Goal: Task Accomplishment & Management: Complete application form

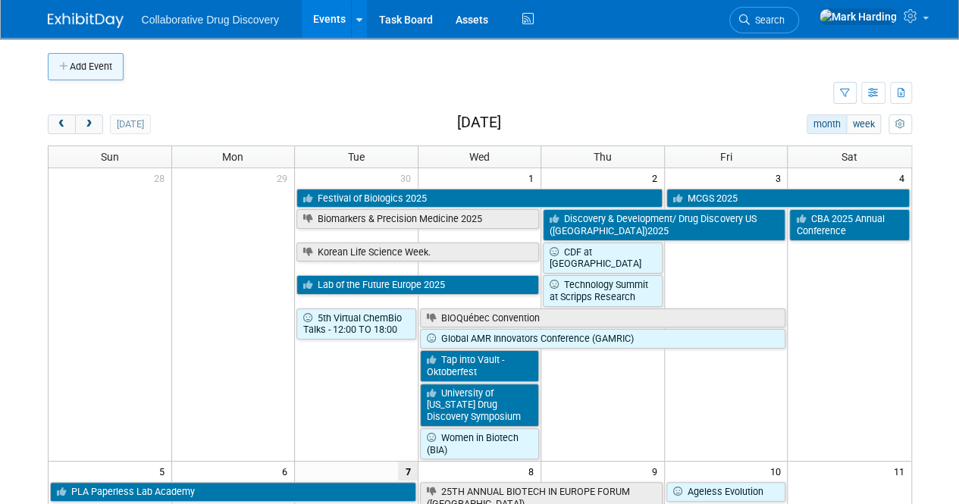
click at [86, 59] on button "Add Event" at bounding box center [86, 66] width 76 height 27
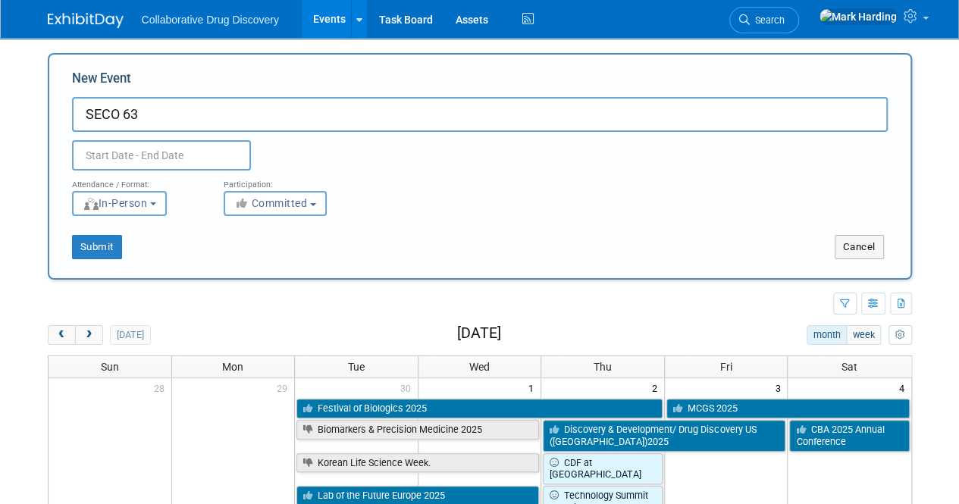
type input "SECO 63"
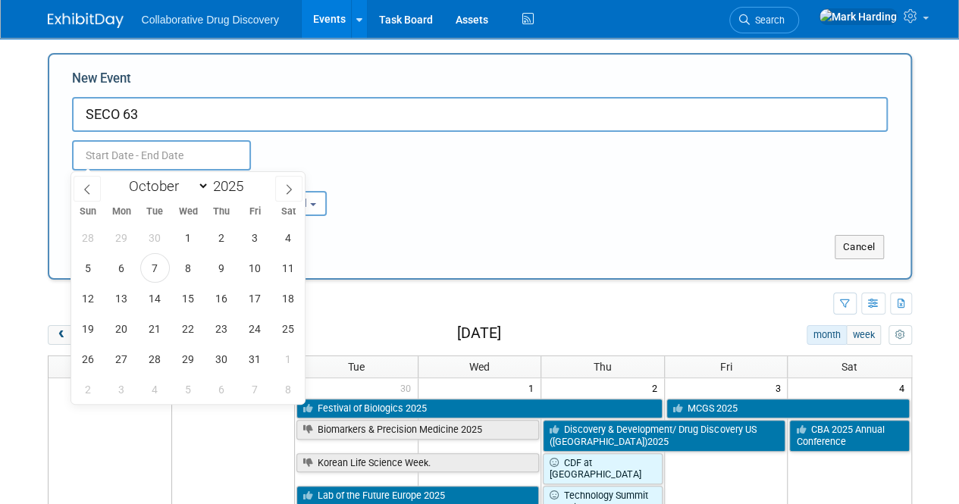
click at [170, 155] on input "text" at bounding box center [161, 155] width 179 height 30
click at [176, 193] on select "January February March April May June July August September October November De…" at bounding box center [165, 186] width 87 height 19
select select "4"
click at [122, 177] on select "January February March April May June July August September October November De…" at bounding box center [165, 186] width 87 height 19
click at [256, 188] on div "January February March April May June July August September October November De…" at bounding box center [188, 185] width 175 height 26
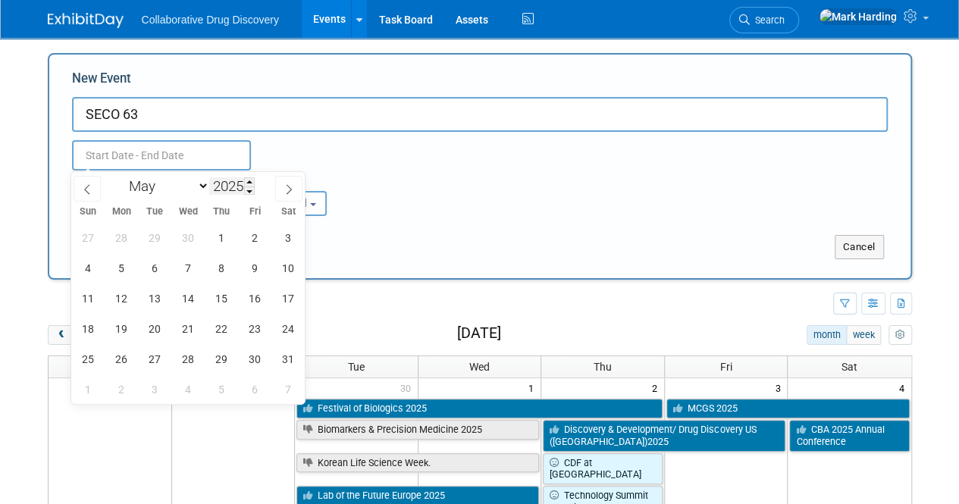
click at [227, 189] on input "2025" at bounding box center [231, 185] width 45 height 17
click at [249, 183] on span at bounding box center [249, 181] width 11 height 9
type input "2026"
click at [96, 328] on span "17" at bounding box center [89, 329] width 30 height 30
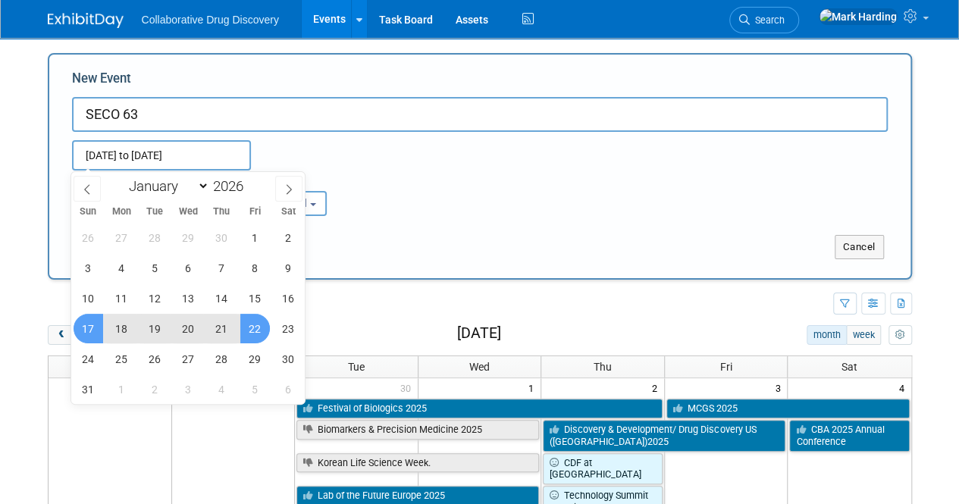
click at [251, 331] on span "22" at bounding box center [255, 329] width 30 height 30
type input "[DATE] to [DATE]"
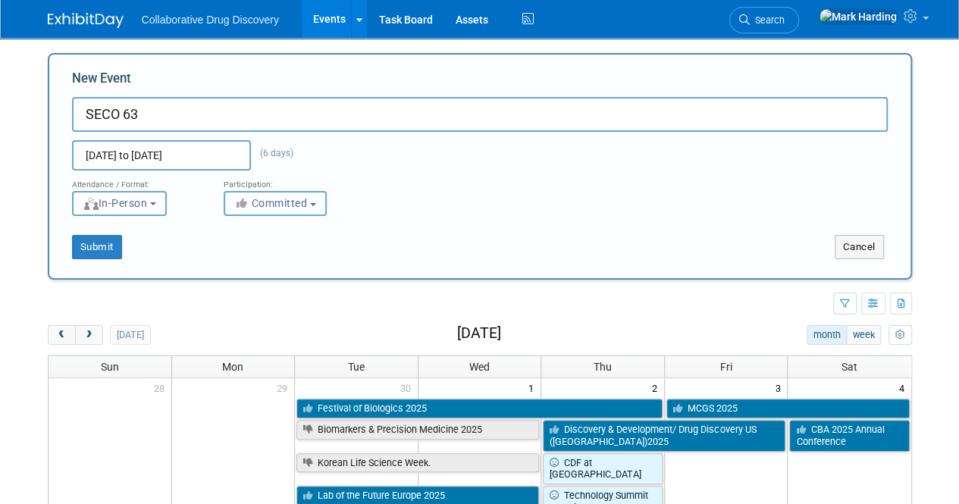
click at [281, 198] on span "Committed" at bounding box center [271, 203] width 74 height 12
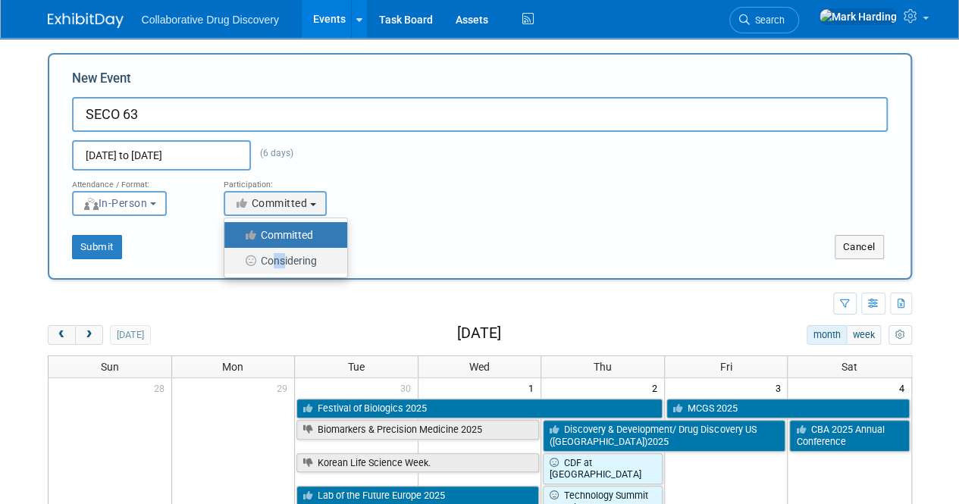
drag, startPoint x: 280, startPoint y: 253, endPoint x: 271, endPoint y: 266, distance: 16.4
click at [271, 266] on label "Considering" at bounding box center [282, 261] width 100 height 20
click at [238, 266] on input "Considering" at bounding box center [233, 261] width 10 height 10
select select "2"
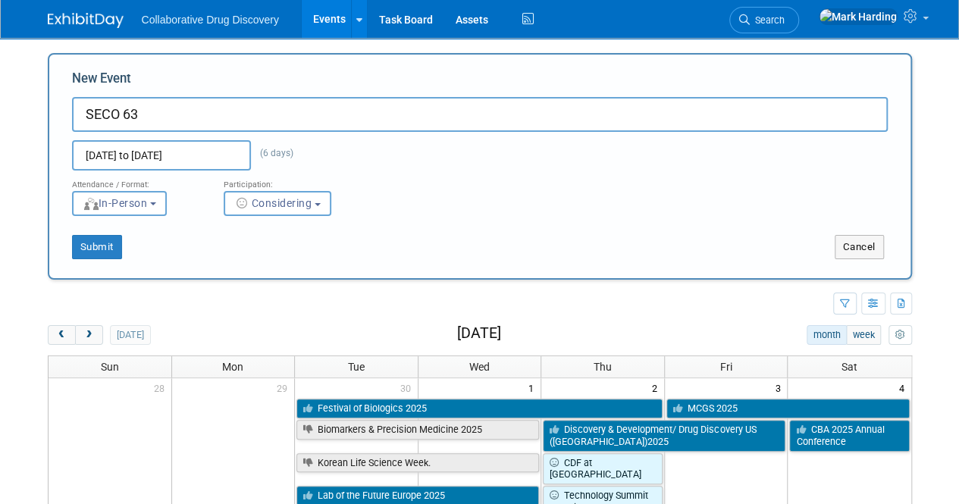
click at [446, 189] on div "Attendance / Format: <img src="https://www.exhibitday.com/Images/Format-InPerso…" at bounding box center [480, 193] width 839 height 45
click at [98, 213] on button "In-Person" at bounding box center [119, 203] width 95 height 25
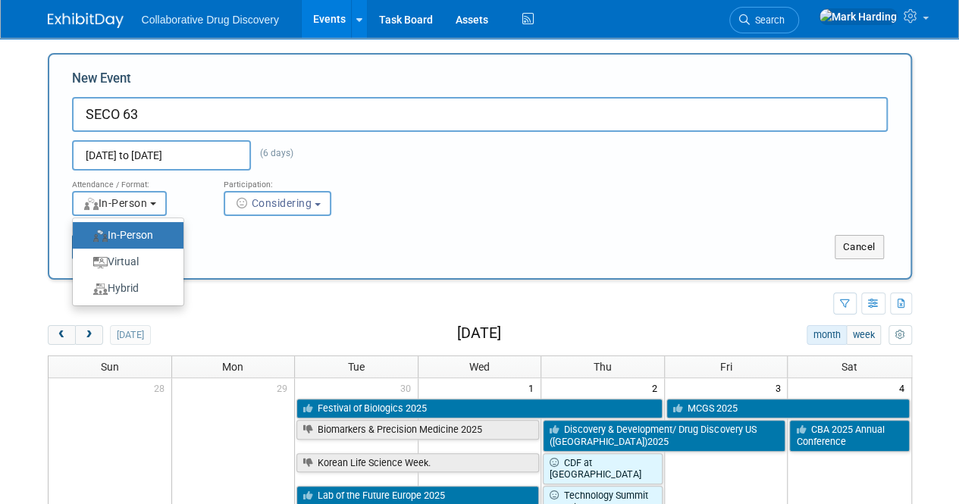
click at [102, 205] on span "In-Person" at bounding box center [115, 203] width 65 height 12
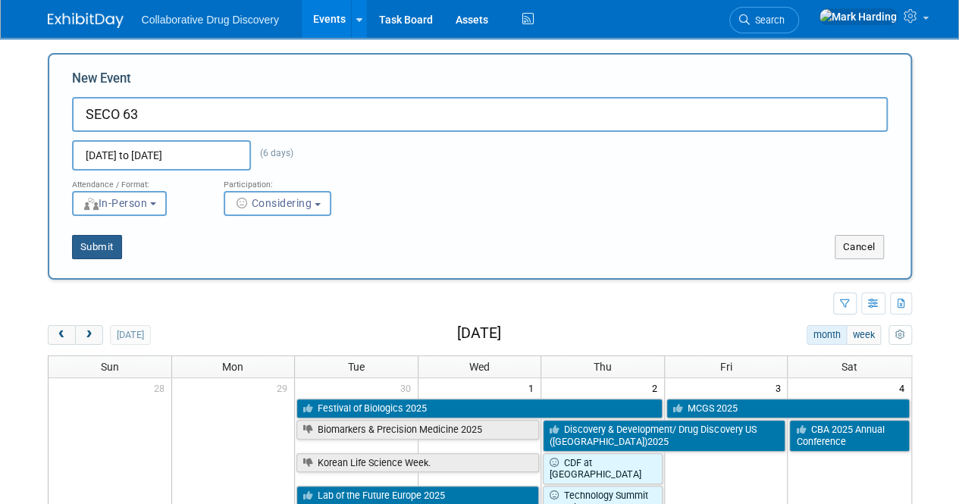
click at [86, 246] on button "Submit" at bounding box center [97, 247] width 50 height 24
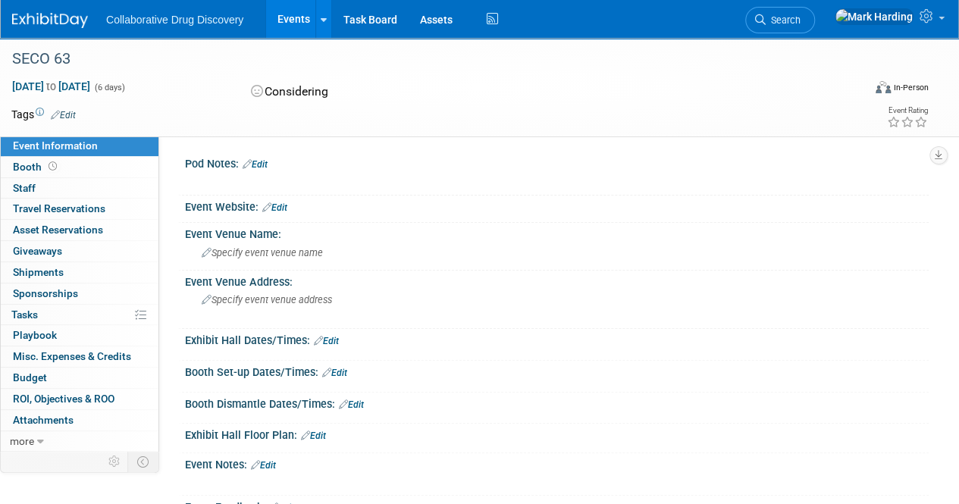
click at [78, 114] on td at bounding box center [424, 114] width 696 height 15
click at [76, 115] on link "Edit" at bounding box center [63, 115] width 25 height 11
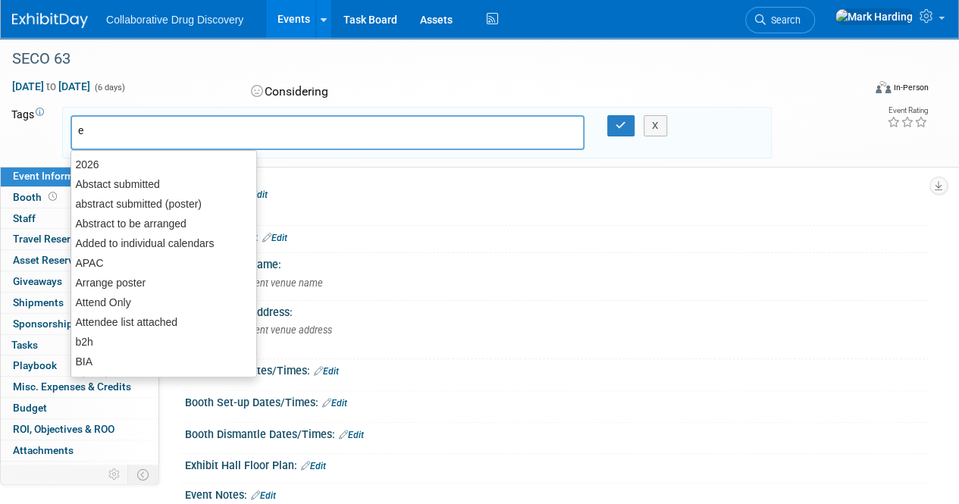
type input "eu"
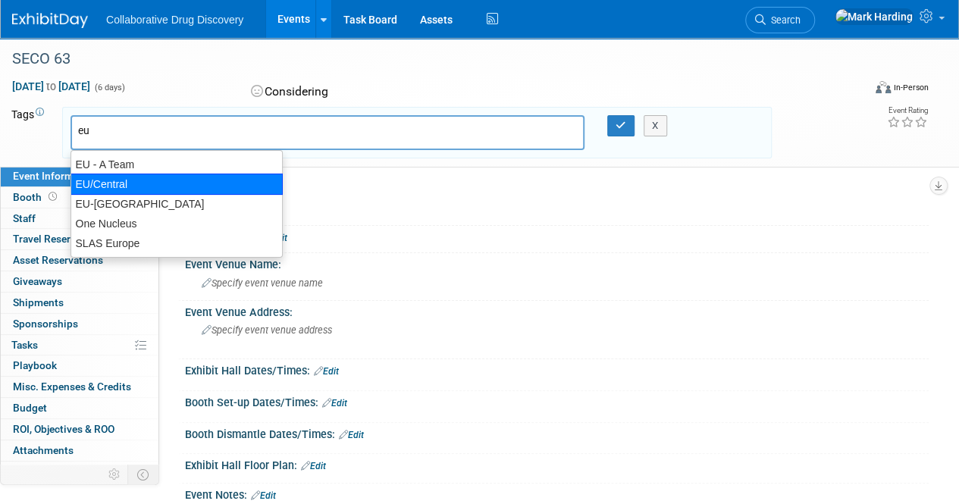
click at [118, 187] on ul "EU - A Team EU/Central EU-West Pod One Nucleus SLAS Europe" at bounding box center [177, 204] width 212 height 108
click at [118, 187] on div "EU/Central" at bounding box center [177, 184] width 212 height 21
type input "EU/Central"
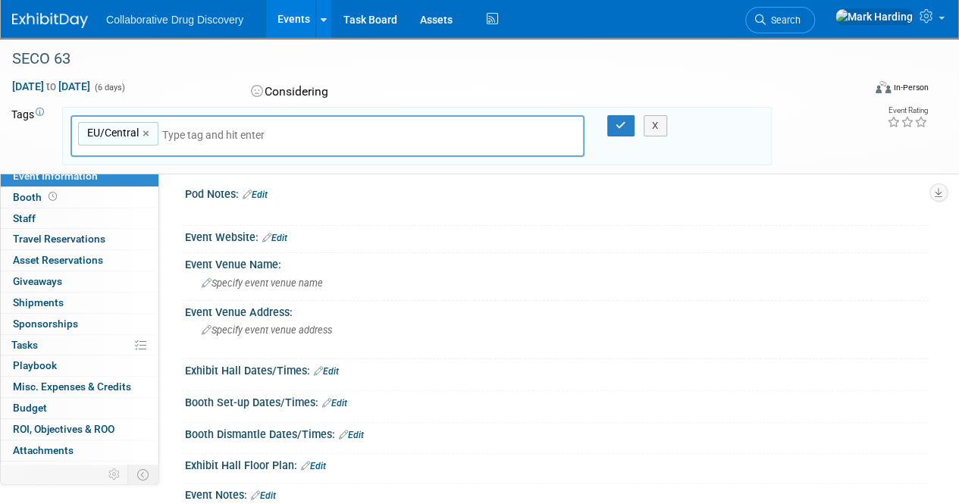
click at [277, 235] on link "Edit" at bounding box center [274, 238] width 25 height 11
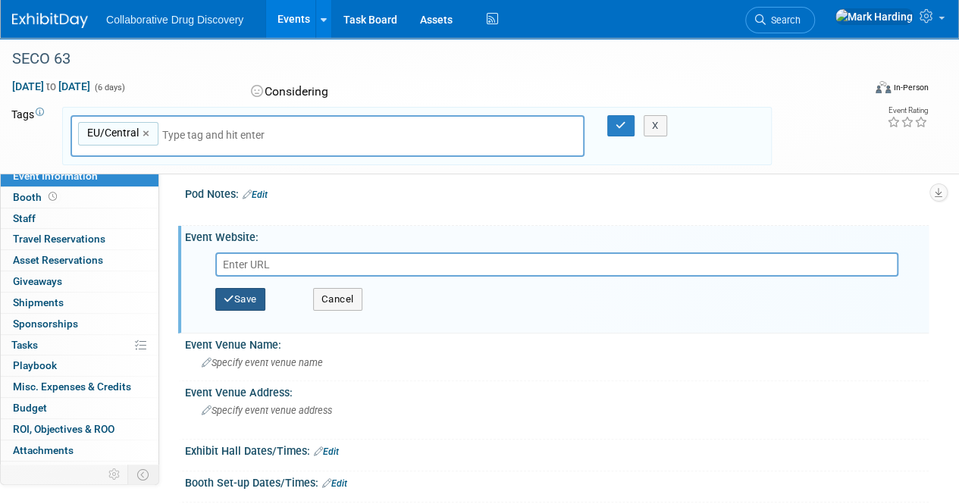
paste input "[URL][DOMAIN_NAME]"
type input "[URL][DOMAIN_NAME]"
click at [229, 304] on button "Save" at bounding box center [240, 299] width 50 height 23
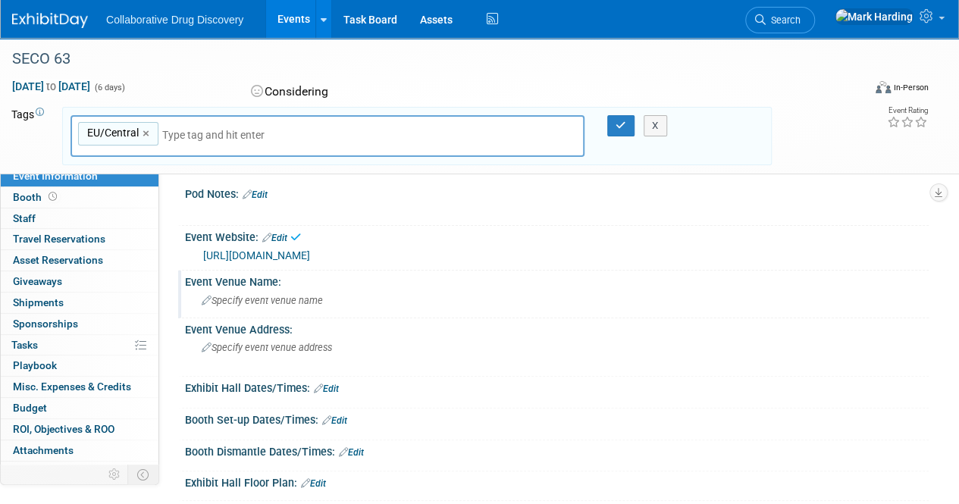
click at [258, 306] on div "Specify event venue name" at bounding box center [556, 301] width 721 height 24
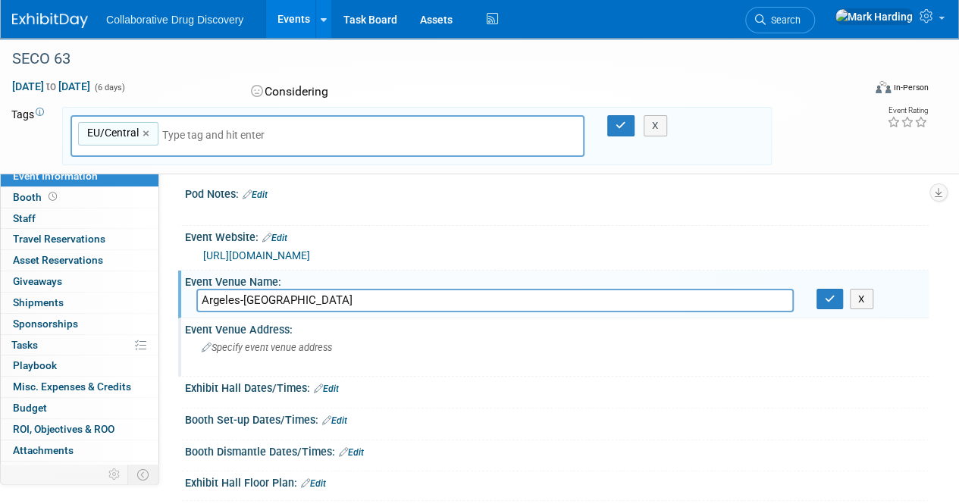
type input "Argeles-[GEOGRAPHIC_DATA]"
click at [489, 354] on div "Specify event venue address" at bounding box center [340, 354] width 310 height 36
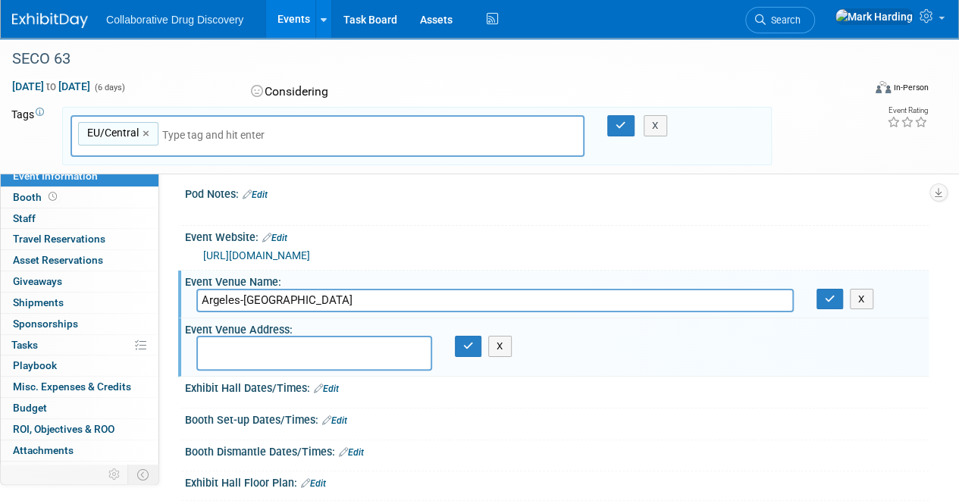
click at [581, 365] on div "Event Venue Address: X" at bounding box center [553, 347] width 751 height 58
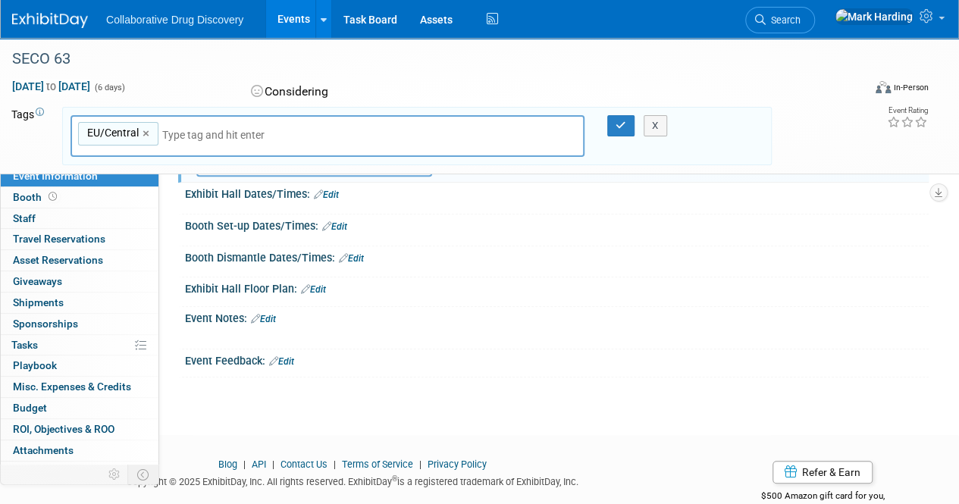
scroll to position [227, 0]
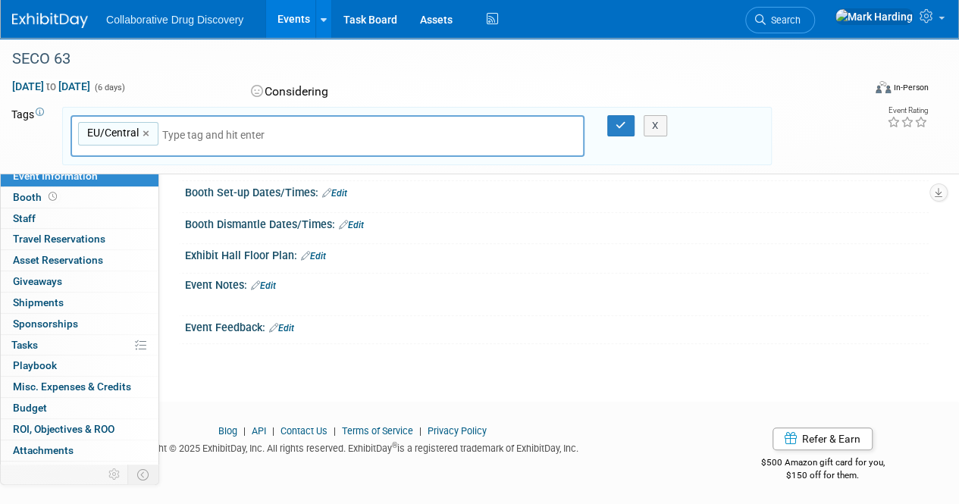
click at [273, 275] on div "Event Notes: Edit" at bounding box center [557, 284] width 744 height 20
click at [265, 281] on link "Edit" at bounding box center [263, 286] width 25 height 11
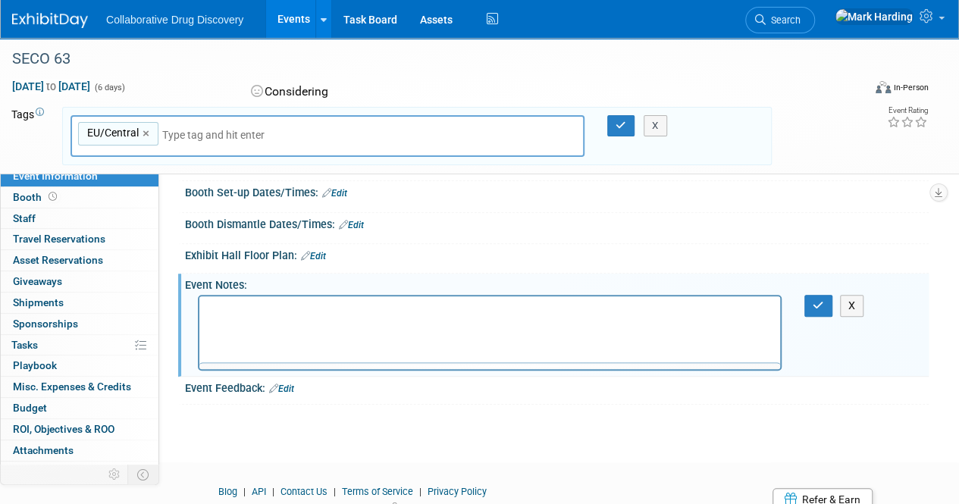
scroll to position [0, 0]
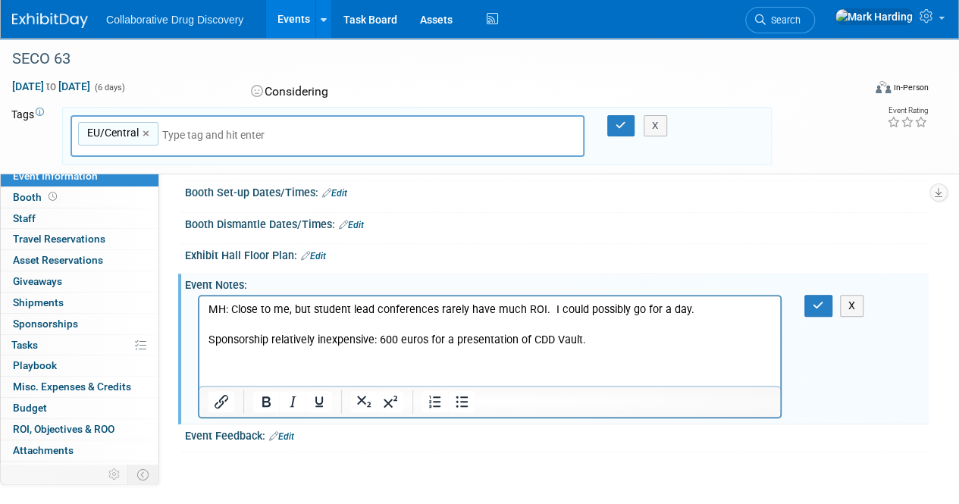
click at [421, 329] on p "Rich Text Area. Press ALT-0 for help." at bounding box center [490, 325] width 563 height 15
click at [588, 348] on html "MH: Close to me, but student lead conferences rarely have much ROI. I could pos…" at bounding box center [489, 322] width 581 height 52
click at [513, 327] on p "Rich Text Area. Press ALT-0 for help." at bounding box center [490, 325] width 563 height 15
click at [708, 306] on p "MH: Close to me, but student lead conferences rarely have much ROI. I could pos…" at bounding box center [490, 310] width 563 height 15
click at [287, 313] on p "MH: Close to me, but student lead conferences rarely have much ROI. I could pos…" at bounding box center [490, 310] width 563 height 15
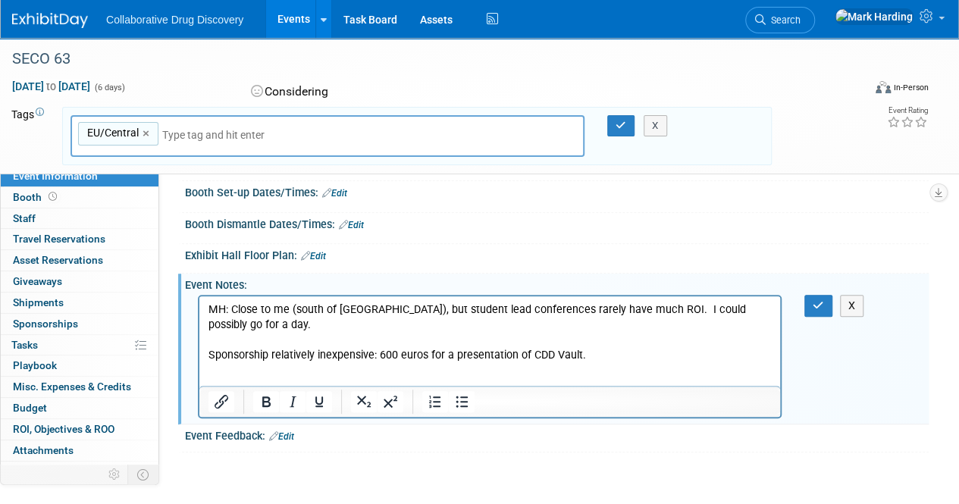
click at [669, 309] on p "MH: Close to me (south of [GEOGRAPHIC_DATA]), but student lead conferences rare…" at bounding box center [490, 318] width 563 height 30
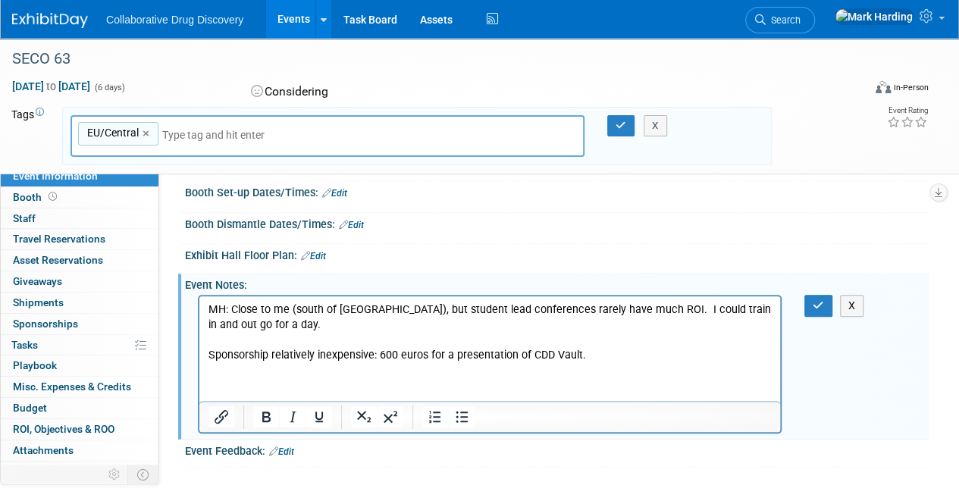
click at [214, 329] on p "MH: Close to me (south of [GEOGRAPHIC_DATA]), but student lead conferences rare…" at bounding box center [490, 318] width 563 height 30
click at [244, 333] on p "Rich Text Area. Press ALT-0 for help." at bounding box center [490, 340] width 563 height 15
click at [267, 143] on div "EU/[GEOGRAPHIC_DATA]/Central ×" at bounding box center [328, 136] width 514 height 42
type input "f"
click at [462, 337] on p "Rich Text Area. Press ALT-0 for help." at bounding box center [490, 340] width 563 height 15
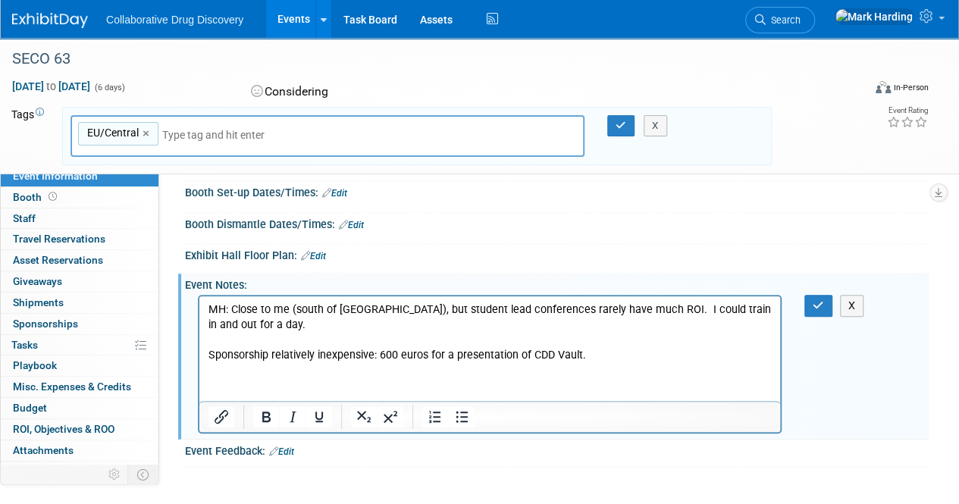
click at [629, 362] on p "Sponsorship relatively inexpensive: 600 euros for a presentation of CDD Vault." at bounding box center [490, 355] width 563 height 15
click at [454, 355] on p "Sponsorship relatively inexpensive: 600 euros for a presentation of CDD Vault." at bounding box center [490, 355] width 563 height 15
click at [649, 351] on p "Sponsorship relatively inexpensive: 600 euros for a 5 minute presentation of CD…" at bounding box center [490, 355] width 563 height 15
click at [537, 337] on p "Rich Text Area. Press ALT-0 for help." at bounding box center [490, 340] width 563 height 15
click at [693, 346] on p "Rich Text Area. Press ALT-0 for help." at bounding box center [490, 340] width 563 height 15
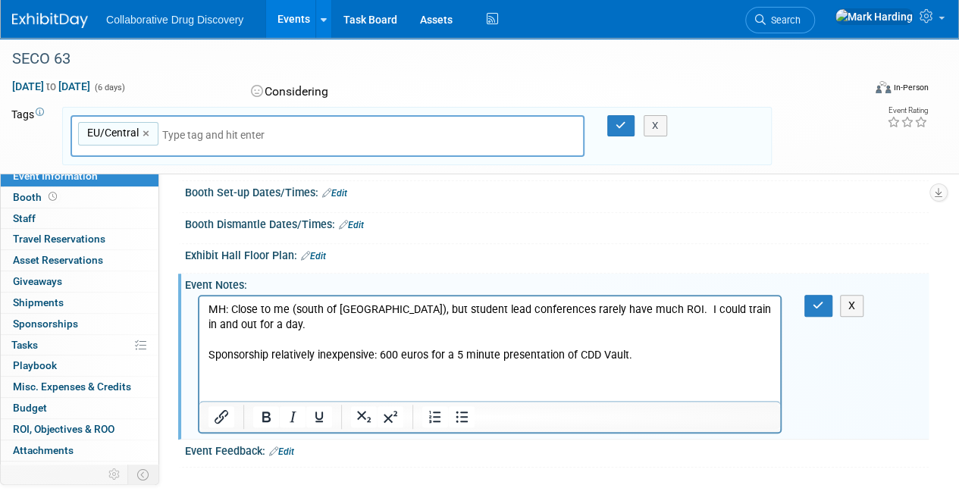
click at [599, 329] on p "MH: Close to me (south of [GEOGRAPHIC_DATA]), but student lead conferences rare…" at bounding box center [490, 318] width 563 height 30
click at [567, 312] on p "MH: Close to me (south of [GEOGRAPHIC_DATA]), but student lead conferences rare…" at bounding box center [490, 318] width 563 height 30
click at [624, 308] on p "MH: Close to me (south of [GEOGRAPHIC_DATA]), but student lead conferences rare…" at bounding box center [490, 318] width 563 height 30
click at [569, 344] on p "Rich Text Area. Press ALT-0 for help." at bounding box center [490, 340] width 563 height 15
drag, startPoint x: 569, startPoint y: 344, endPoint x: 423, endPoint y: 335, distance: 146.6
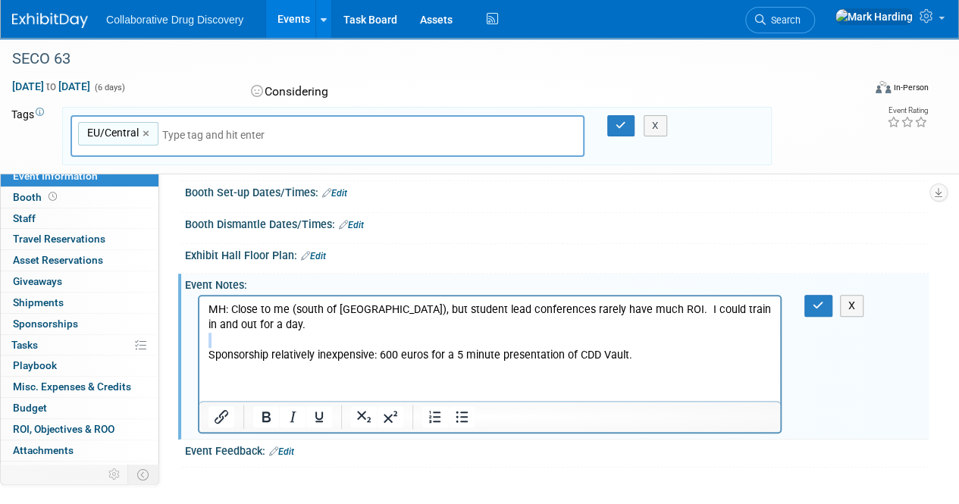
click at [423, 335] on p "Rich Text Area. Press ALT-0 for help." at bounding box center [490, 340] width 563 height 15
click at [460, 330] on p "MH: Close to me (south of [GEOGRAPHIC_DATA]), but student lead conferences rare…" at bounding box center [490, 318] width 563 height 30
click at [762, 311] on p "MH: Close to me (south of [GEOGRAPHIC_DATA]), but student lead conferences rare…" at bounding box center [490, 318] width 563 height 30
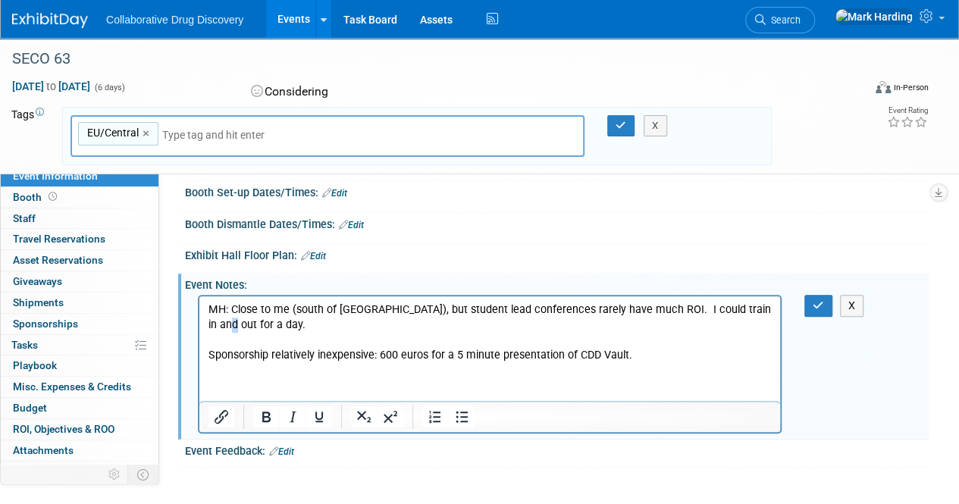
click at [762, 311] on p "MH: Close to me (south of [GEOGRAPHIC_DATA]), but student lead conferences rare…" at bounding box center [490, 318] width 563 height 30
click at [816, 300] on icon "button" at bounding box center [818, 305] width 11 height 11
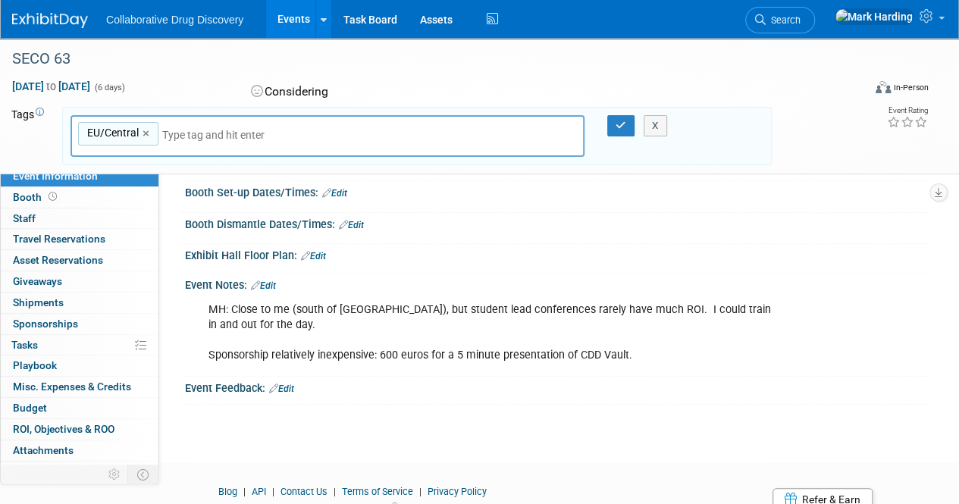
click at [262, 295] on div "MH: Close to me (south of [GEOGRAPHIC_DATA]), but student lead conferences rare…" at bounding box center [490, 333] width 584 height 76
click at [276, 281] on link "Edit" at bounding box center [263, 286] width 25 height 11
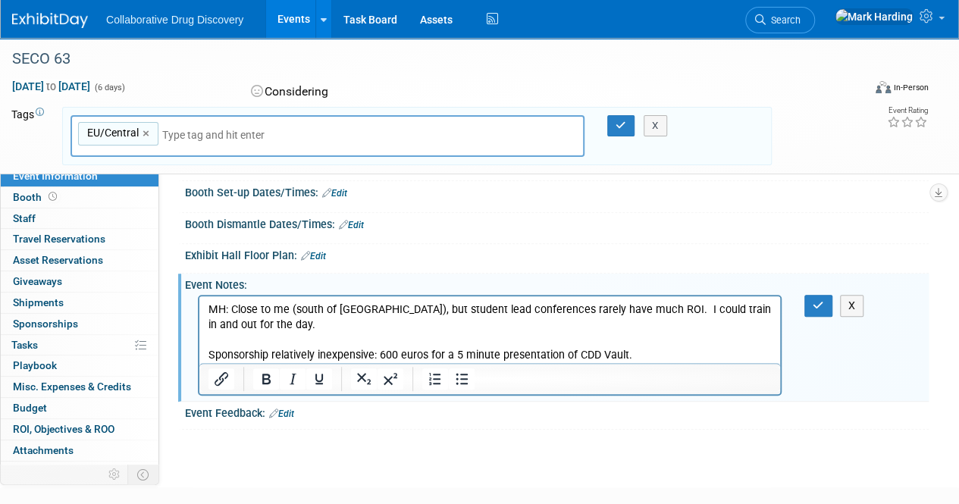
click at [212, 324] on p "MH: Close to me (south of [GEOGRAPHIC_DATA]), but student lead conferences rare…" at bounding box center [490, 333] width 563 height 61
click at [818, 300] on icon "button" at bounding box center [818, 305] width 11 height 11
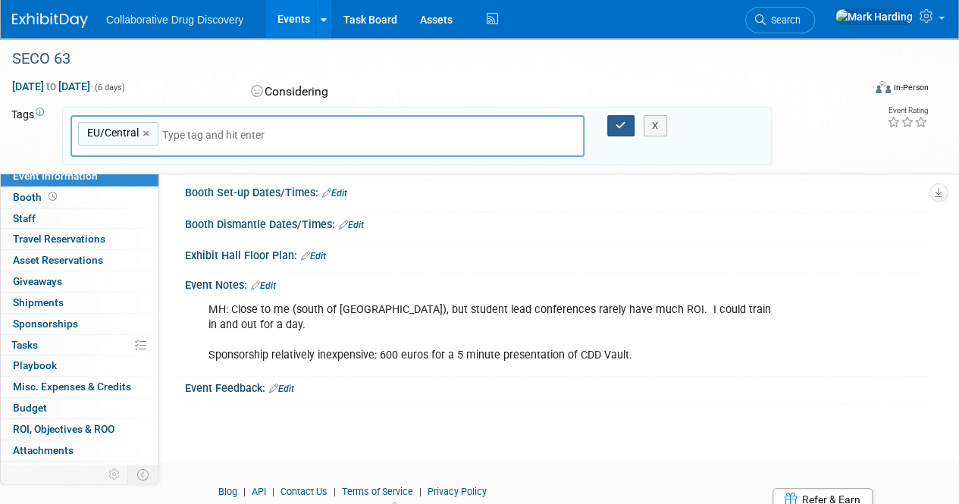
click at [625, 124] on icon "button" at bounding box center [621, 126] width 11 height 10
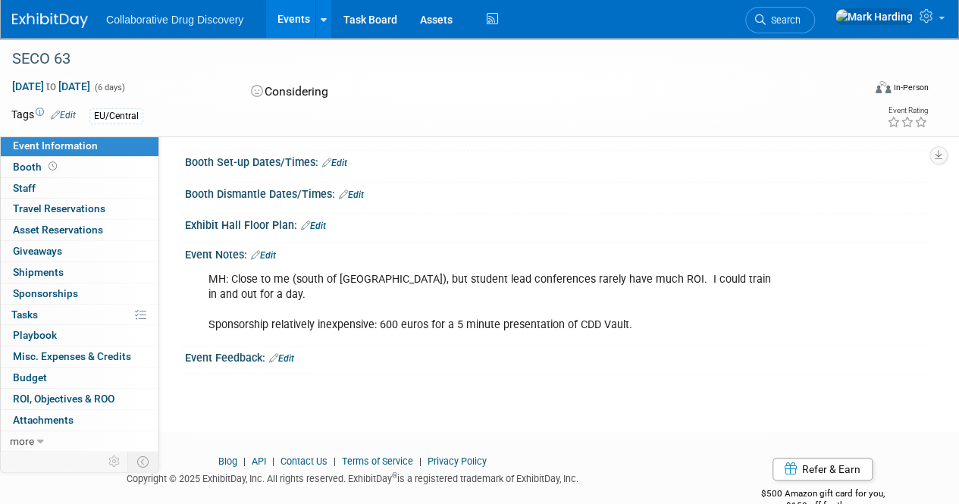
click at [353, 253] on div "Event Notes: Edit" at bounding box center [557, 253] width 744 height 20
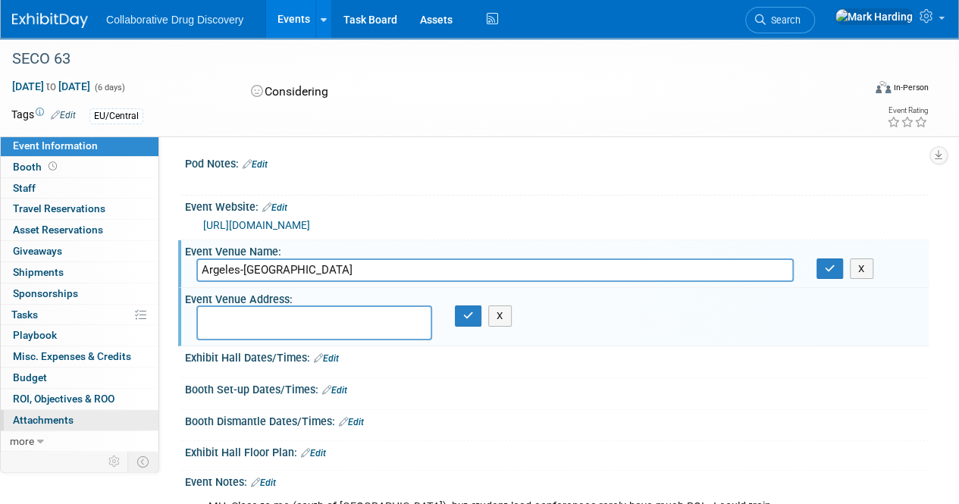
click at [35, 418] on span "Attachments 0" at bounding box center [43, 420] width 61 height 12
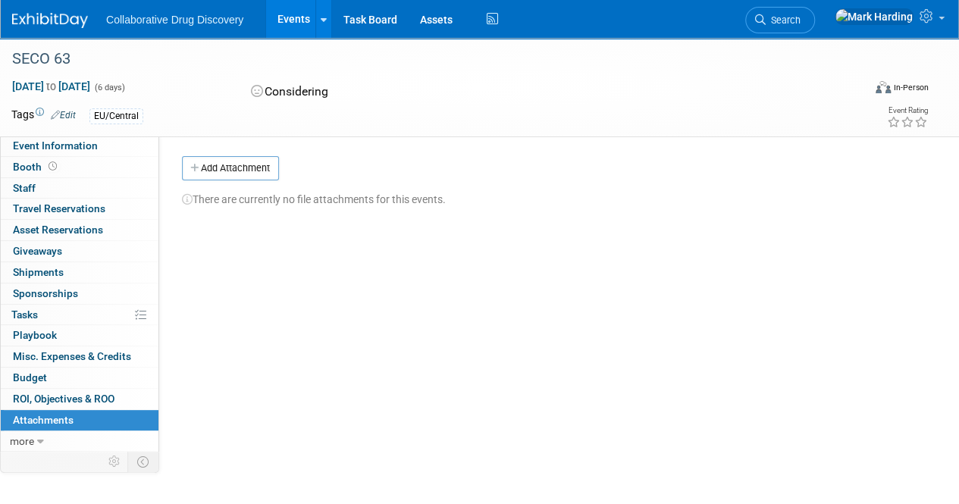
click at [211, 187] on div "There are currently no file attachments for this events." at bounding box center [550, 193] width 736 height 27
click at [210, 182] on div "There are currently no file attachments for this events." at bounding box center [550, 193] width 736 height 27
click at [210, 156] on button "Add Attachment" at bounding box center [230, 168] width 97 height 24
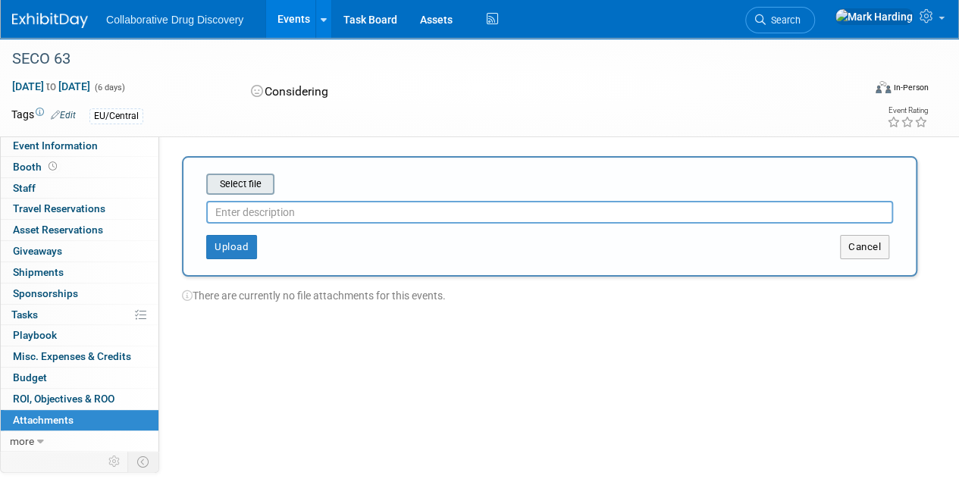
click at [238, 187] on input "file" at bounding box center [183, 184] width 180 height 18
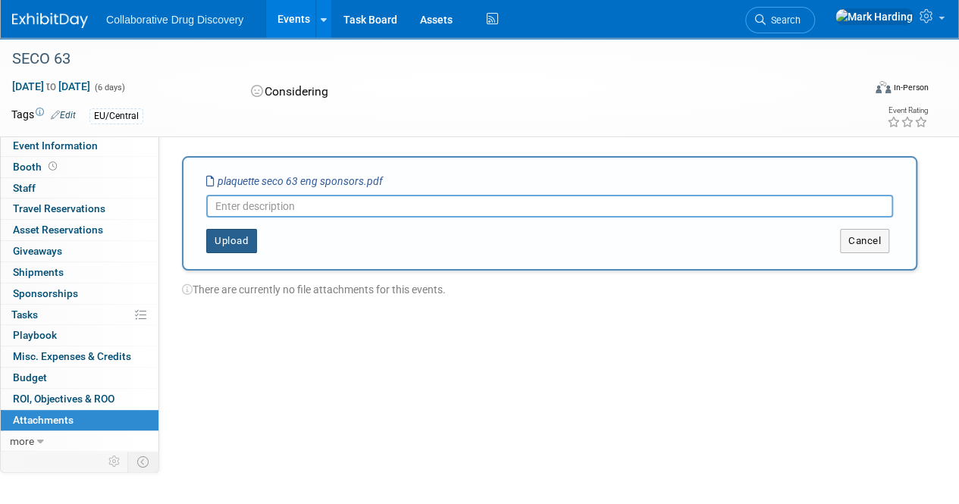
click at [221, 234] on button "Upload" at bounding box center [231, 241] width 51 height 24
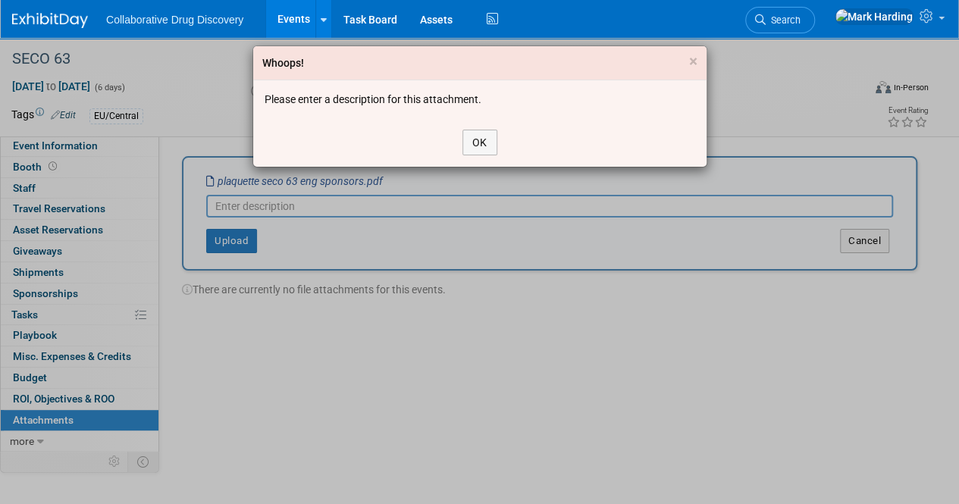
click at [501, 136] on div "OK" at bounding box center [479, 142] width 453 height 49
click at [481, 143] on button "OK" at bounding box center [480, 143] width 35 height 26
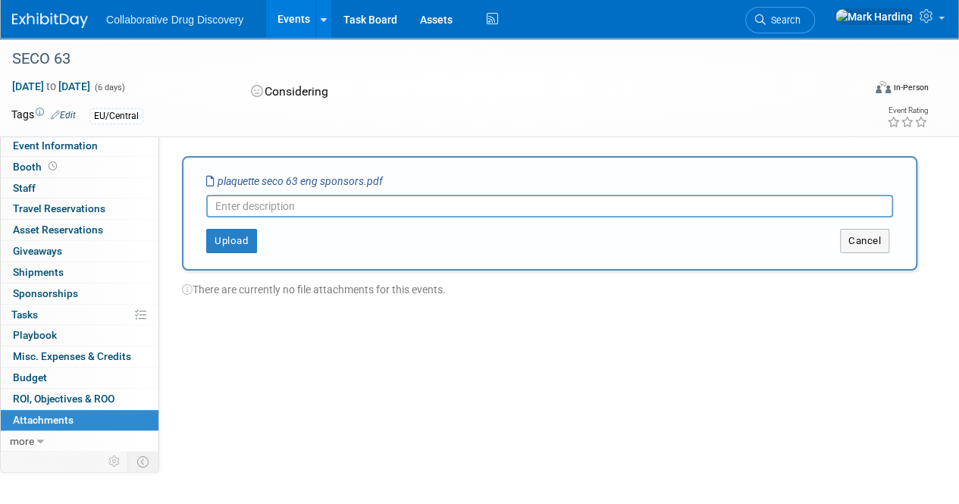
click at [376, 202] on input "text" at bounding box center [549, 206] width 687 height 23
type input "Conference options description"
click at [243, 240] on button "Upload" at bounding box center [231, 241] width 51 height 24
